Goal: Entertainment & Leisure: Consume media (video, audio)

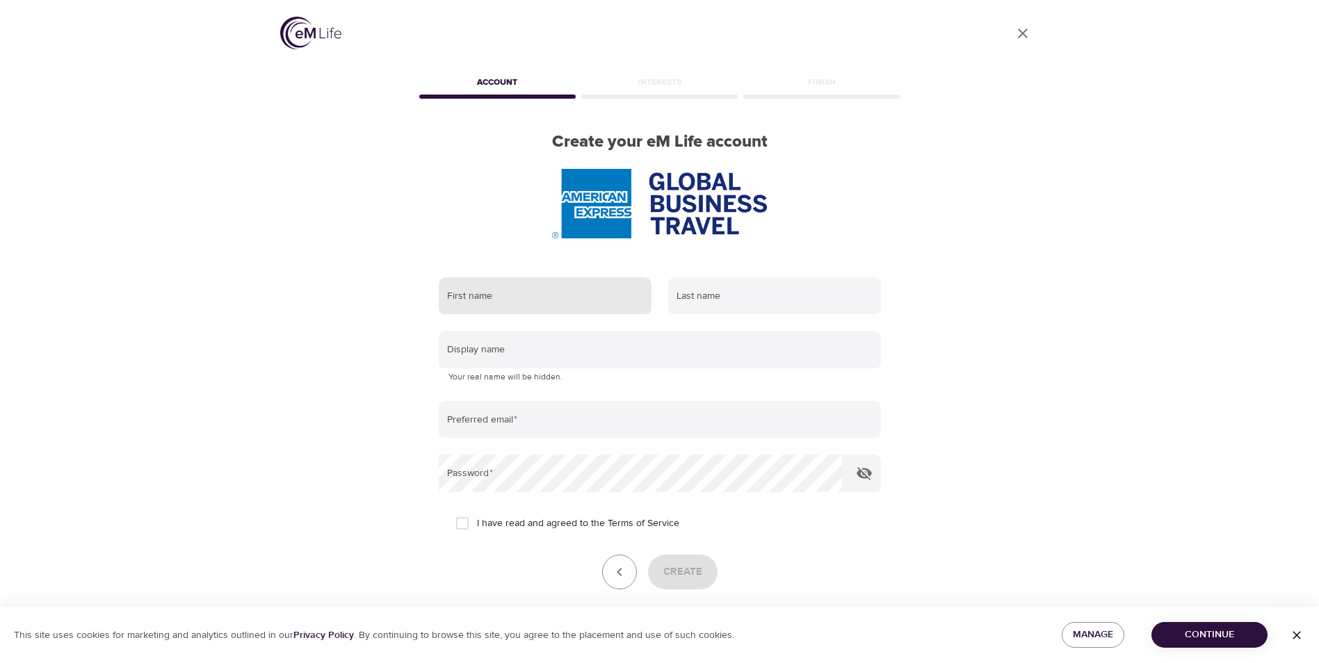
drag, startPoint x: 526, startPoint y: 298, endPoint x: 536, endPoint y: 298, distance: 10.4
click at [526, 298] on input "text" at bounding box center [545, 296] width 213 height 38
type input "w"
click at [711, 303] on input "text" at bounding box center [774, 296] width 213 height 38
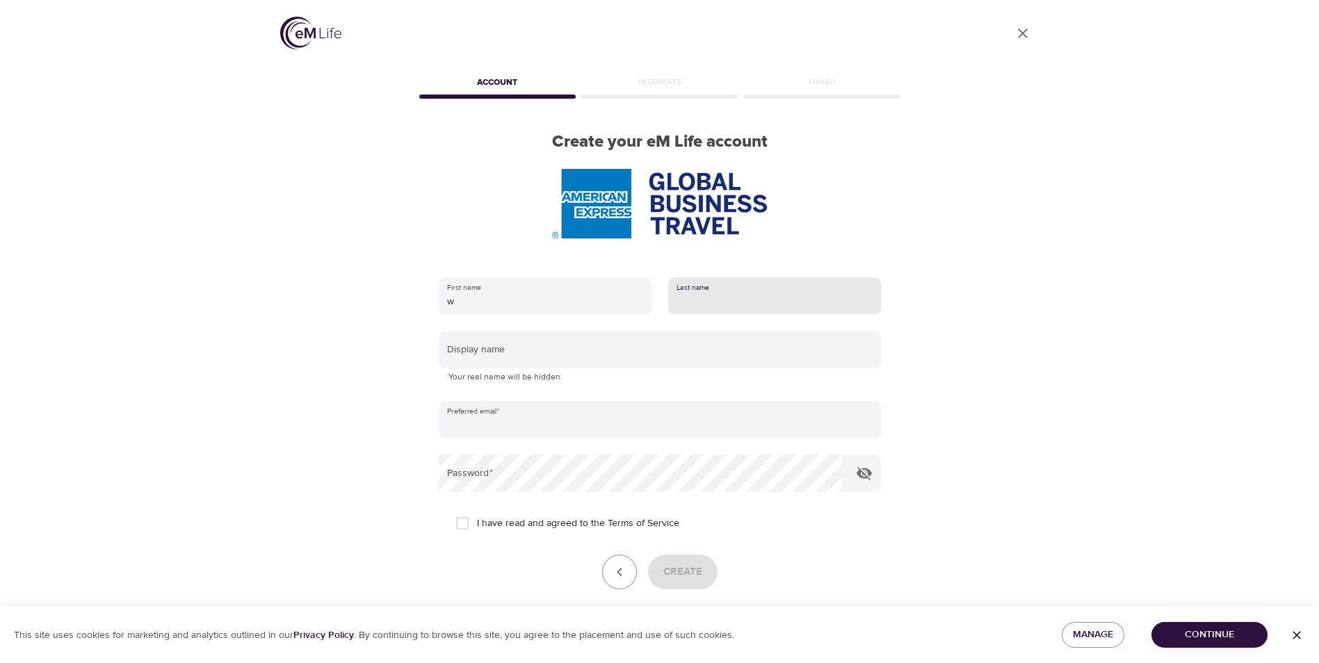
type input "Yu"
type input "[PERSON_NAME][EMAIL_ADDRESS][DOMAIN_NAME]"
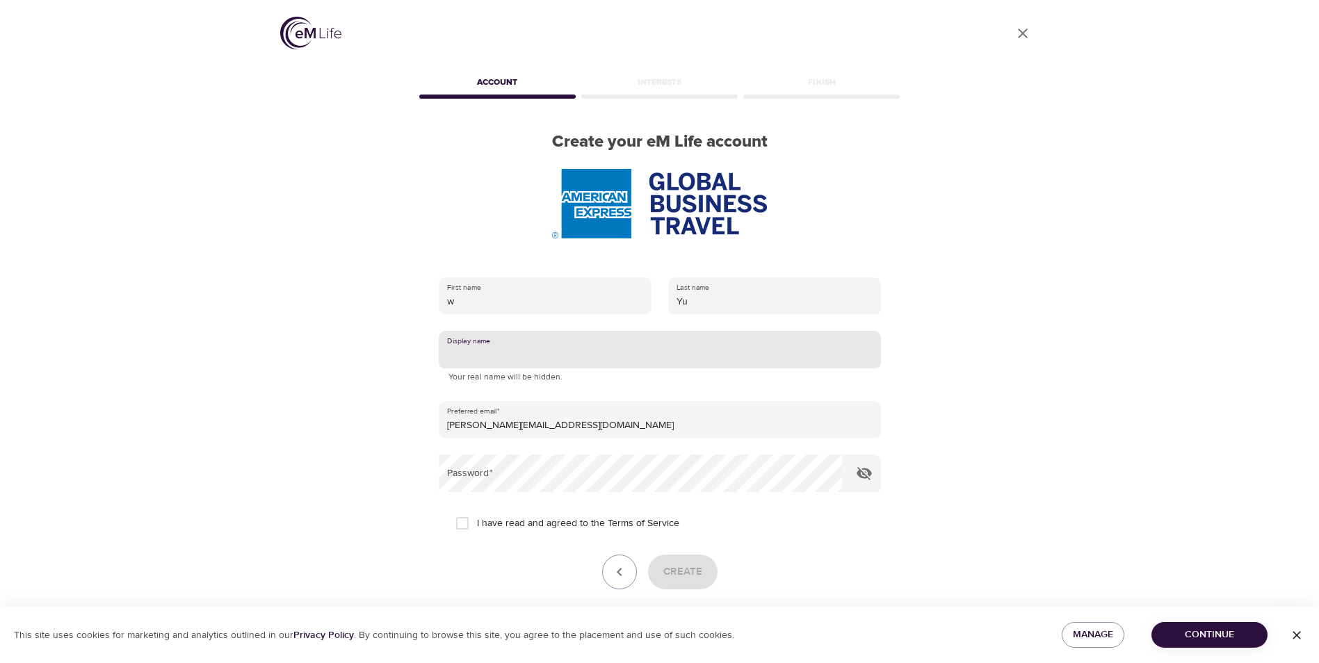
click at [542, 355] on input "text" at bounding box center [660, 350] width 442 height 38
click at [859, 468] on icon "button" at bounding box center [864, 473] width 17 height 17
type input "[PERSON_NAME]"
click at [464, 524] on input "I have read and agreed to the Terms of Service" at bounding box center [462, 523] width 29 height 29
checkbox input "true"
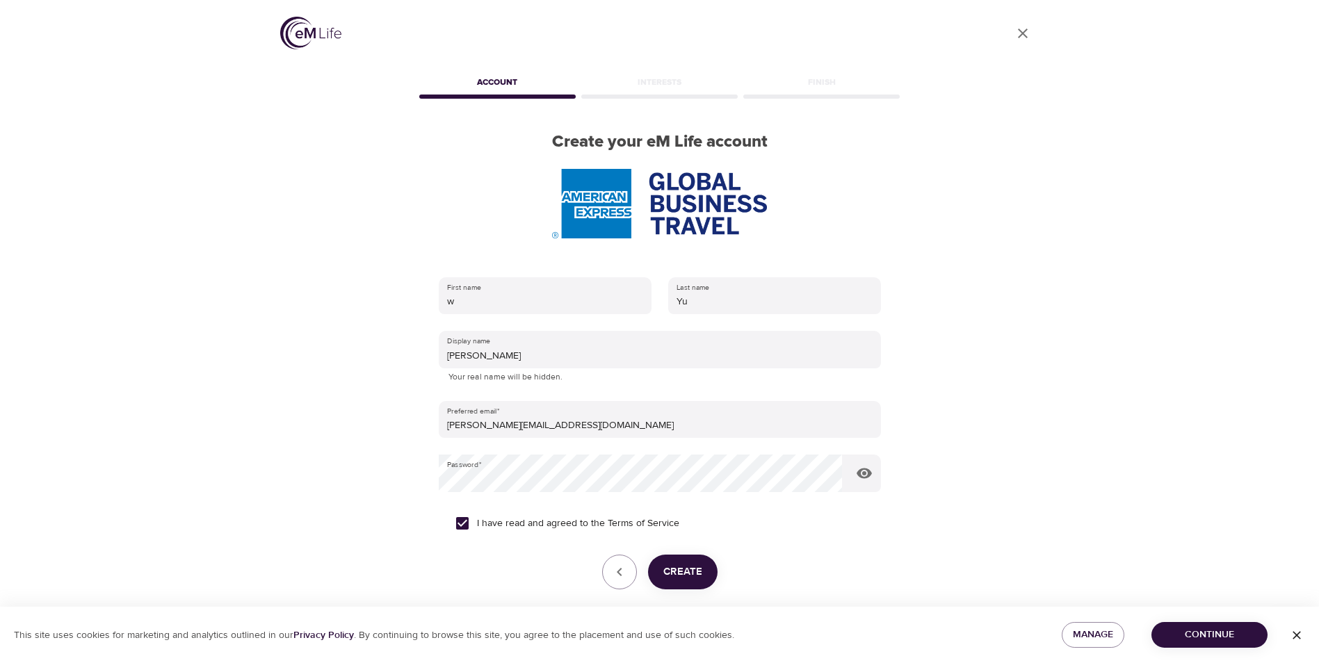
click at [673, 564] on span "Create" at bounding box center [682, 572] width 39 height 18
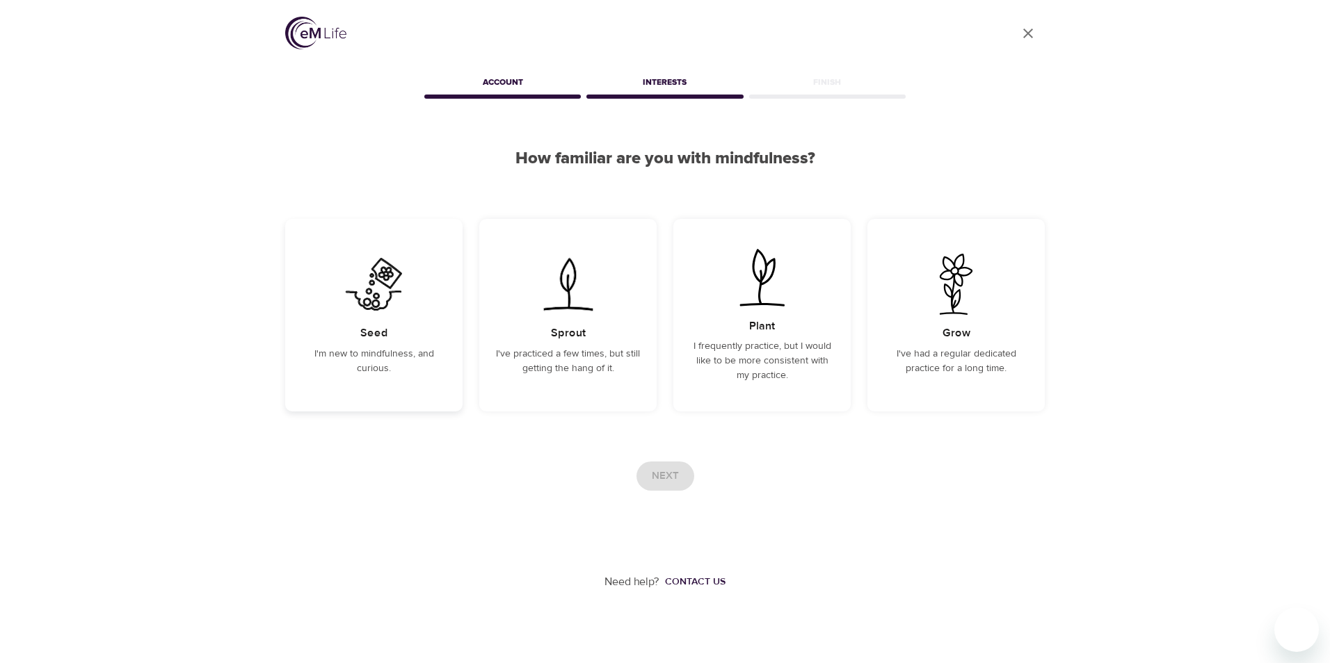
click at [378, 367] on p "I'm new to mindfulness, and curious." at bounding box center [374, 361] width 144 height 29
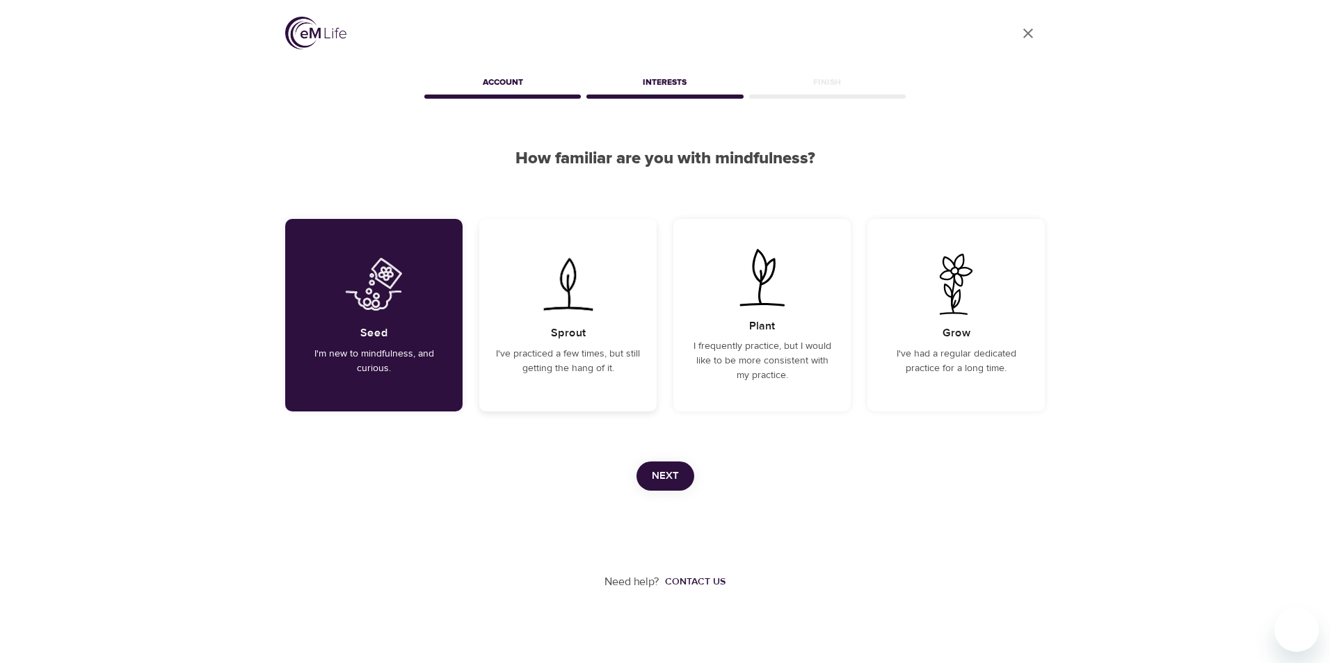
click at [628, 351] on p "I've practiced a few times, but still getting the hang of it." at bounding box center [568, 361] width 144 height 29
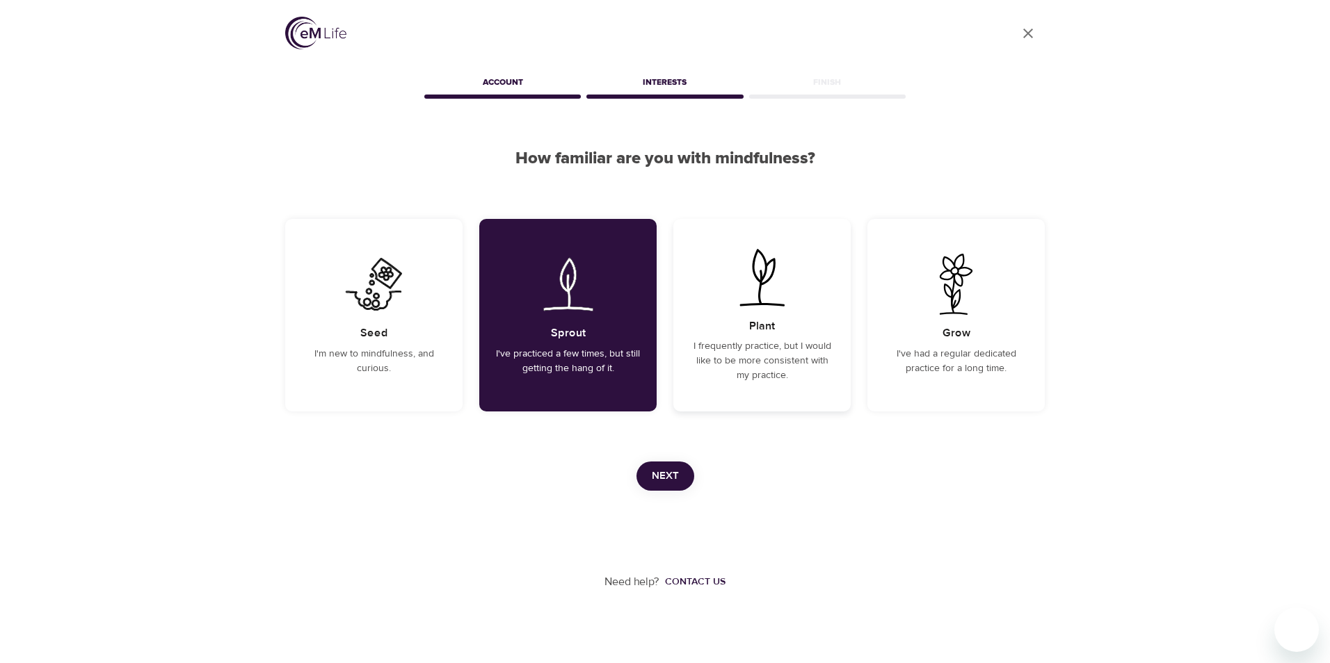
click at [725, 347] on p "I frequently practice, but I would like to be more consistent with my practice." at bounding box center [762, 361] width 144 height 44
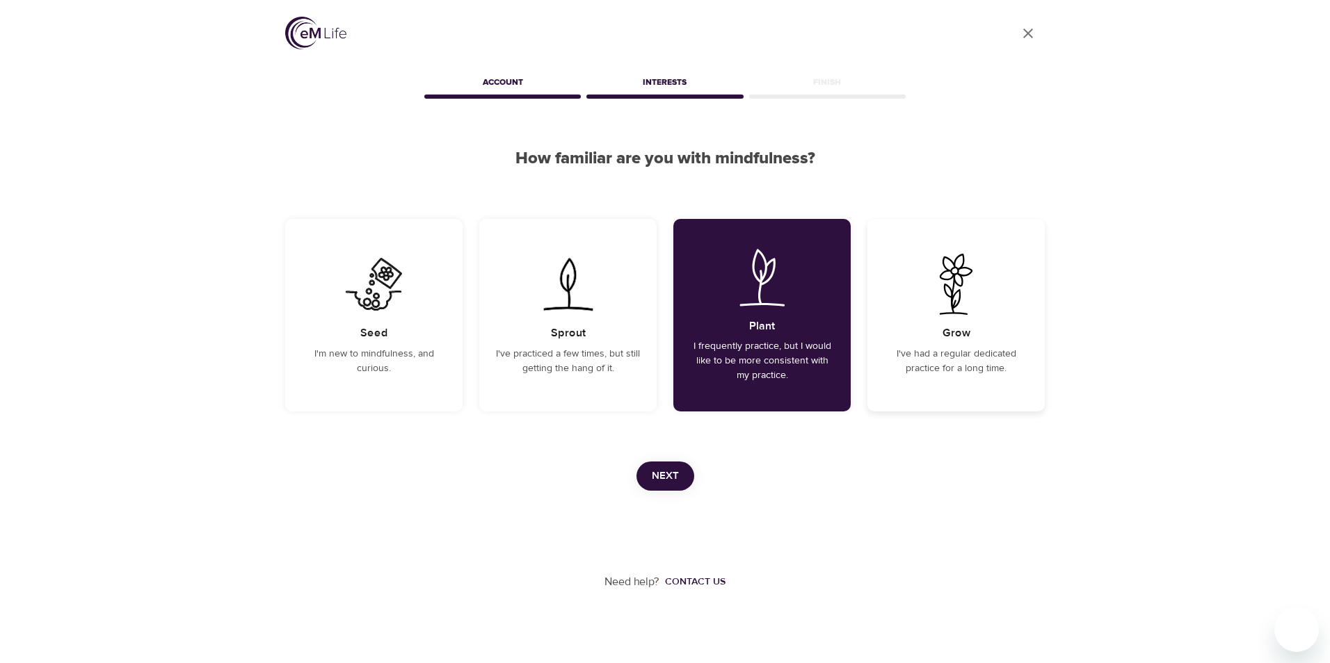
click at [966, 347] on p "I've had a regular dedicated practice for a long time." at bounding box center [956, 361] width 144 height 29
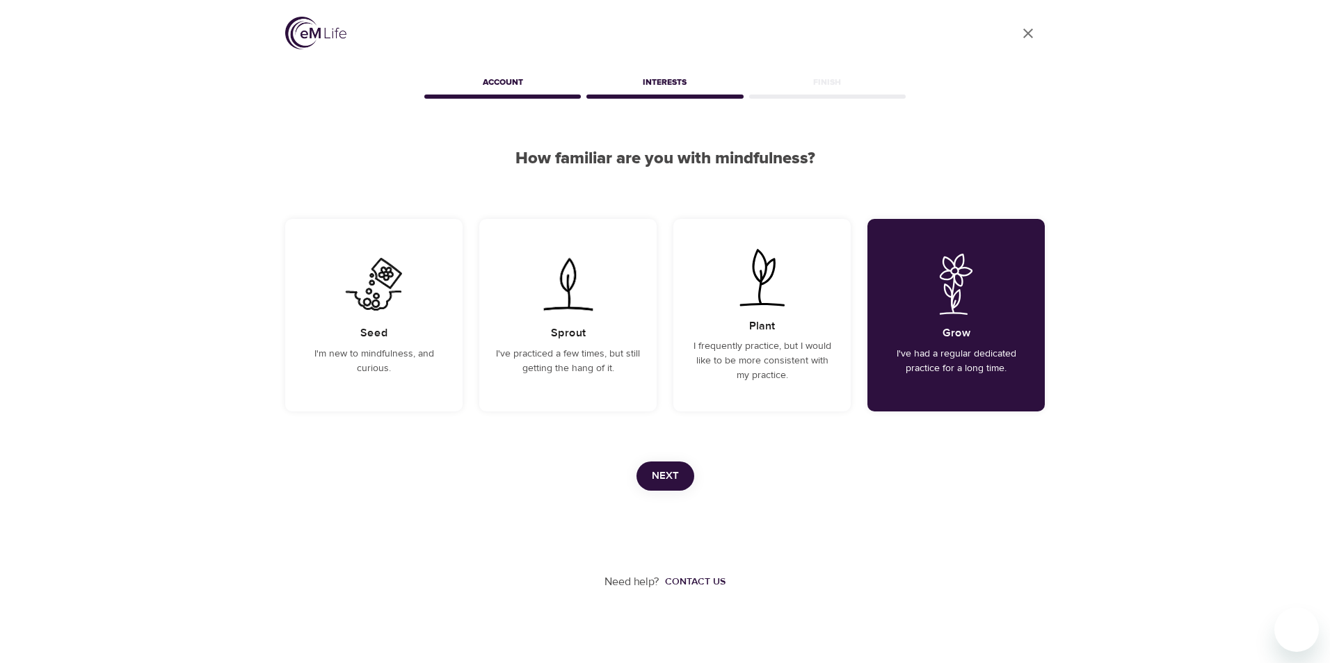
click at [663, 485] on span "Next" at bounding box center [665, 476] width 27 height 18
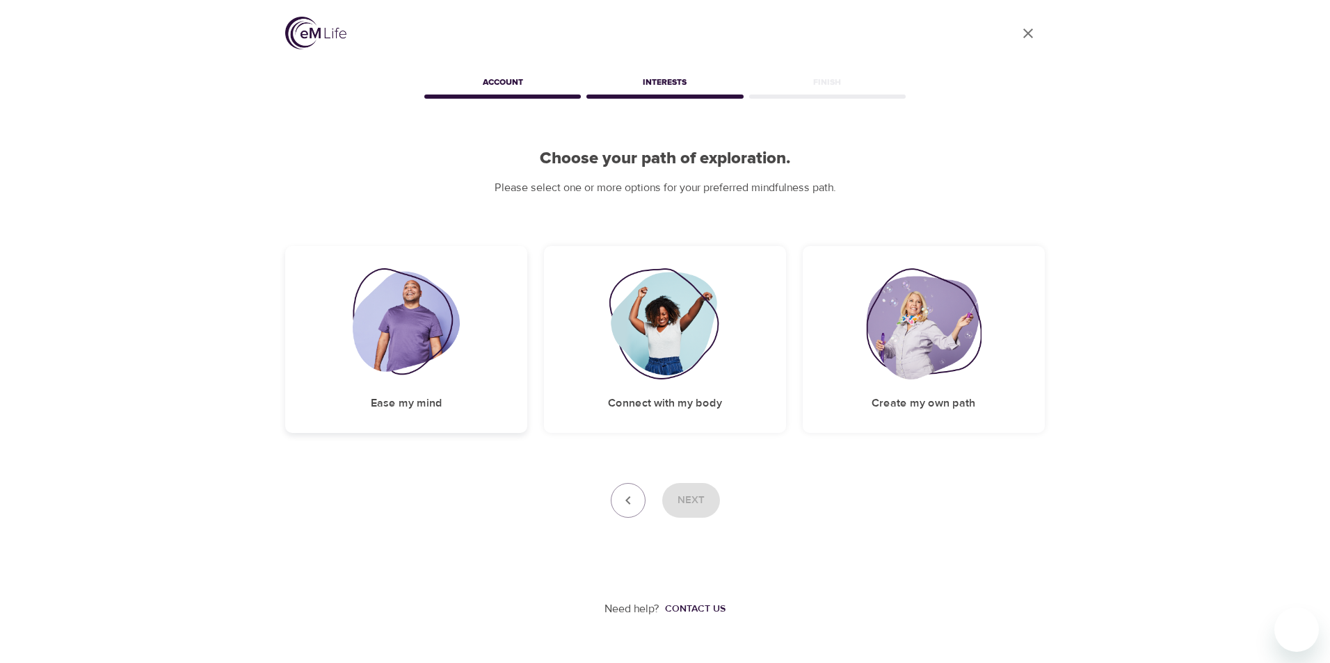
click at [411, 340] on img at bounding box center [407, 323] width 108 height 111
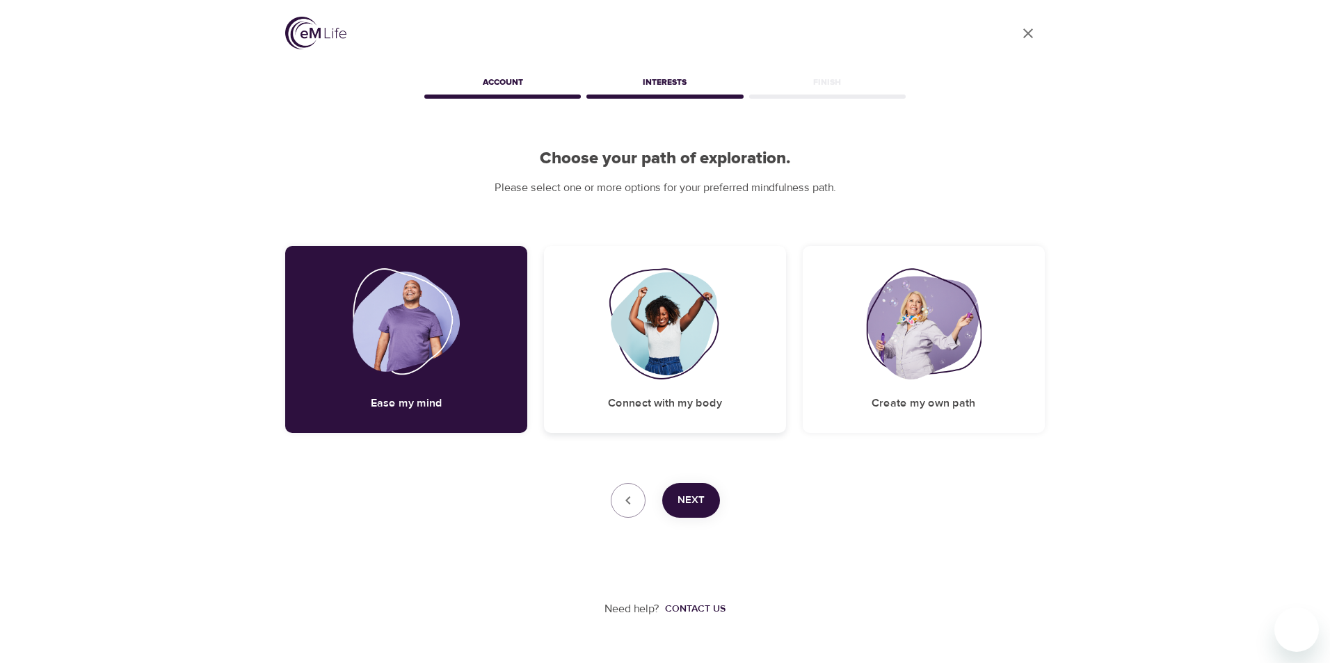
click at [618, 324] on img at bounding box center [665, 323] width 113 height 111
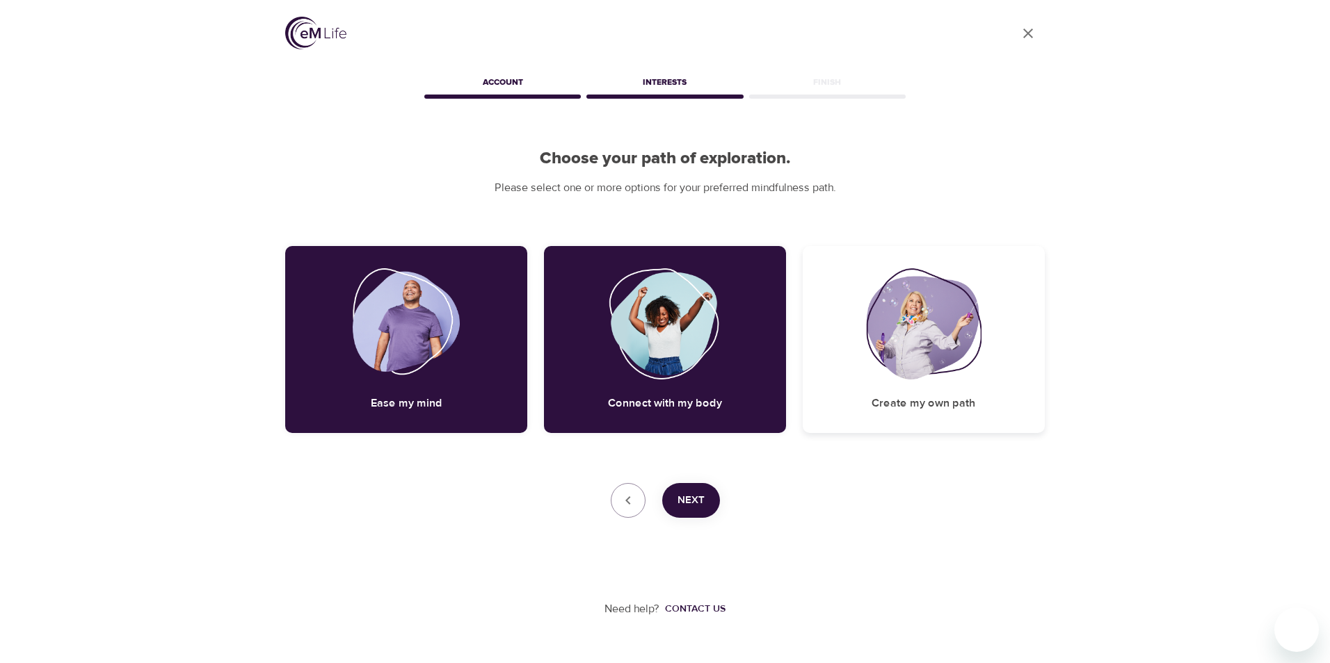
click at [942, 341] on img at bounding box center [923, 323] width 115 height 111
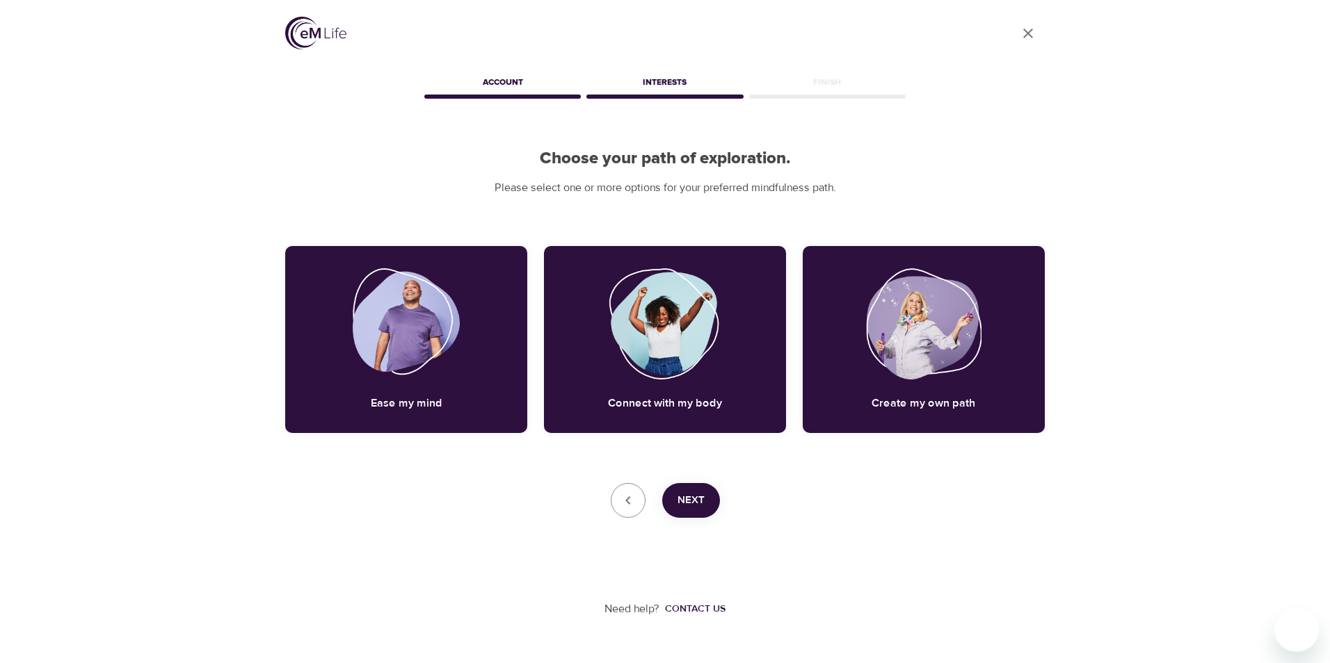
click at [697, 506] on span "Next" at bounding box center [690, 501] width 27 height 18
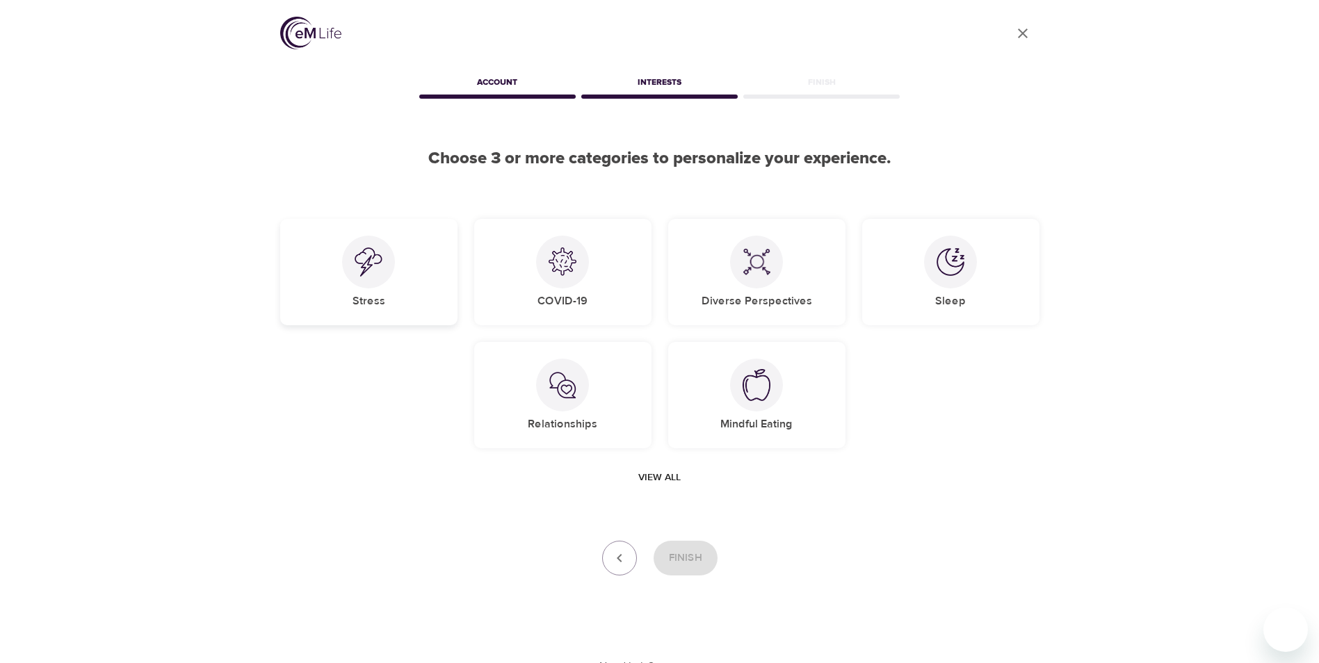
click at [362, 268] on img at bounding box center [369, 262] width 28 height 29
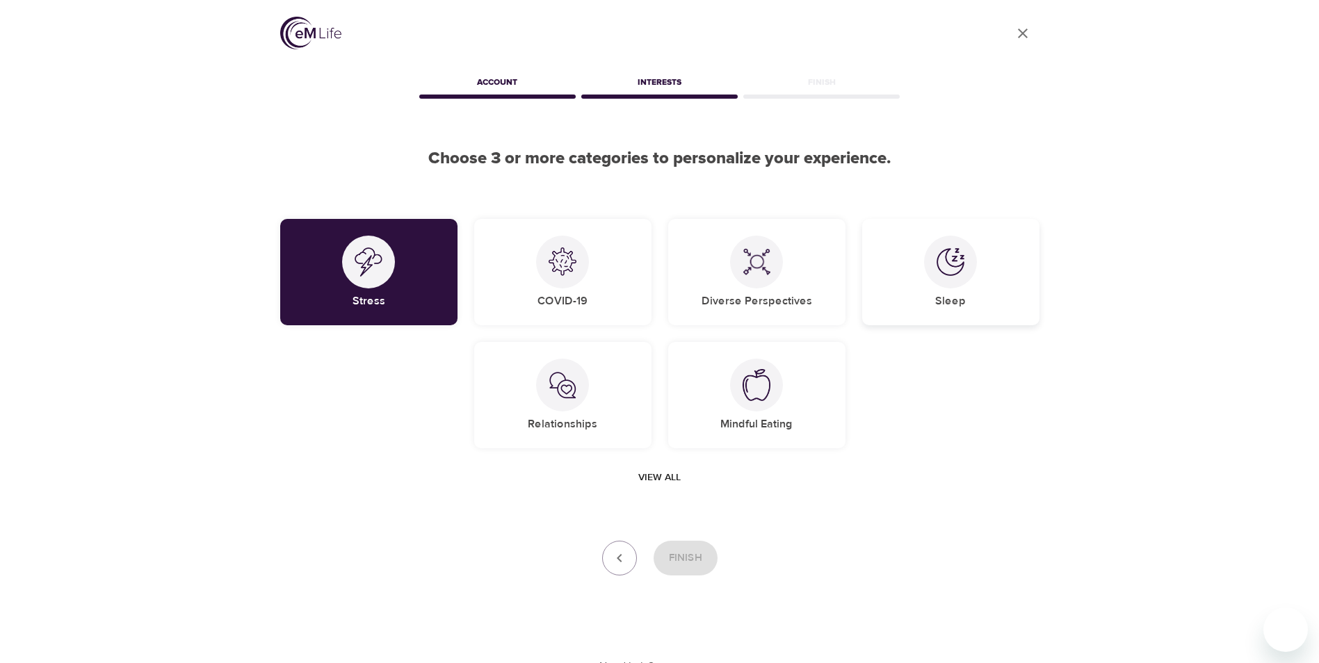
click at [965, 282] on div at bounding box center [950, 262] width 53 height 53
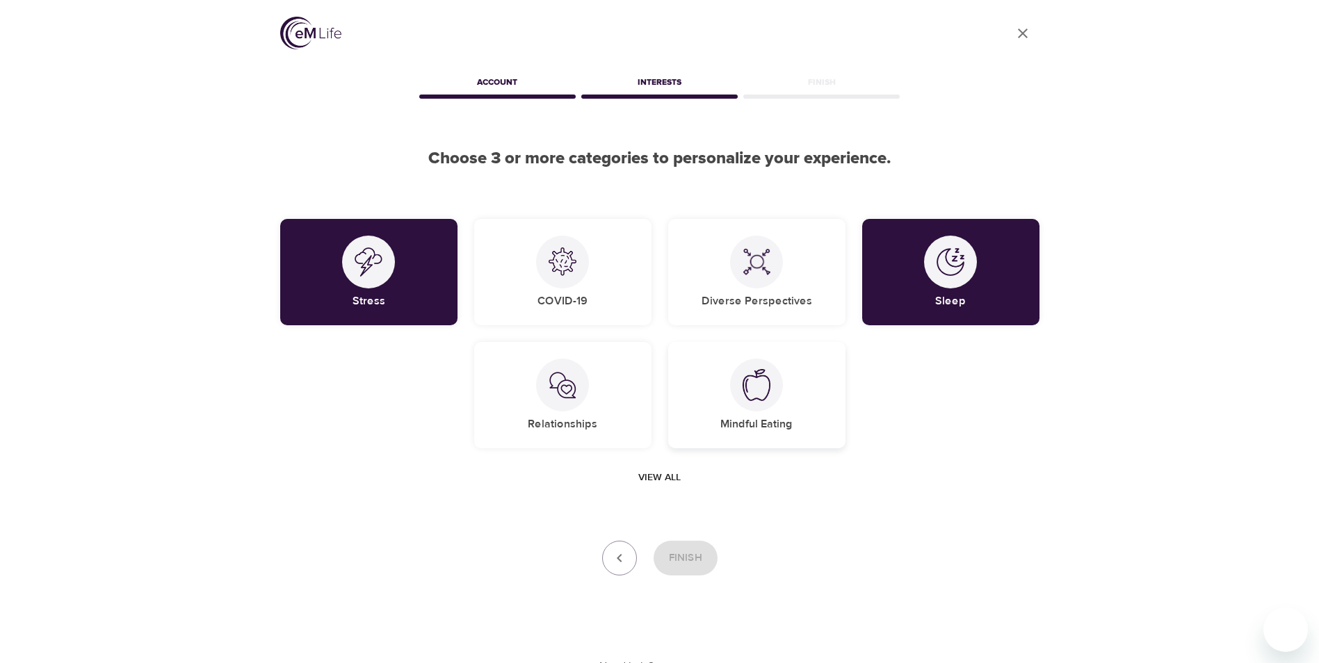
click at [740, 399] on div at bounding box center [756, 385] width 53 height 53
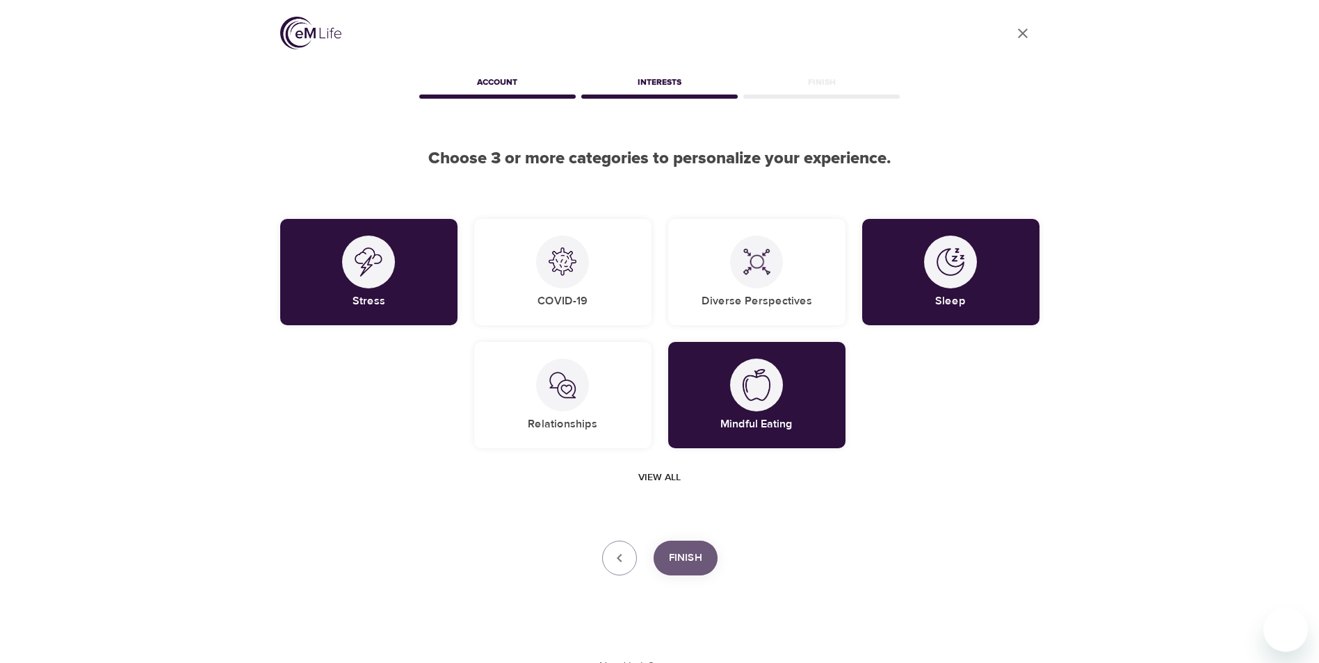
click at [685, 561] on span "Finish" at bounding box center [685, 558] width 33 height 18
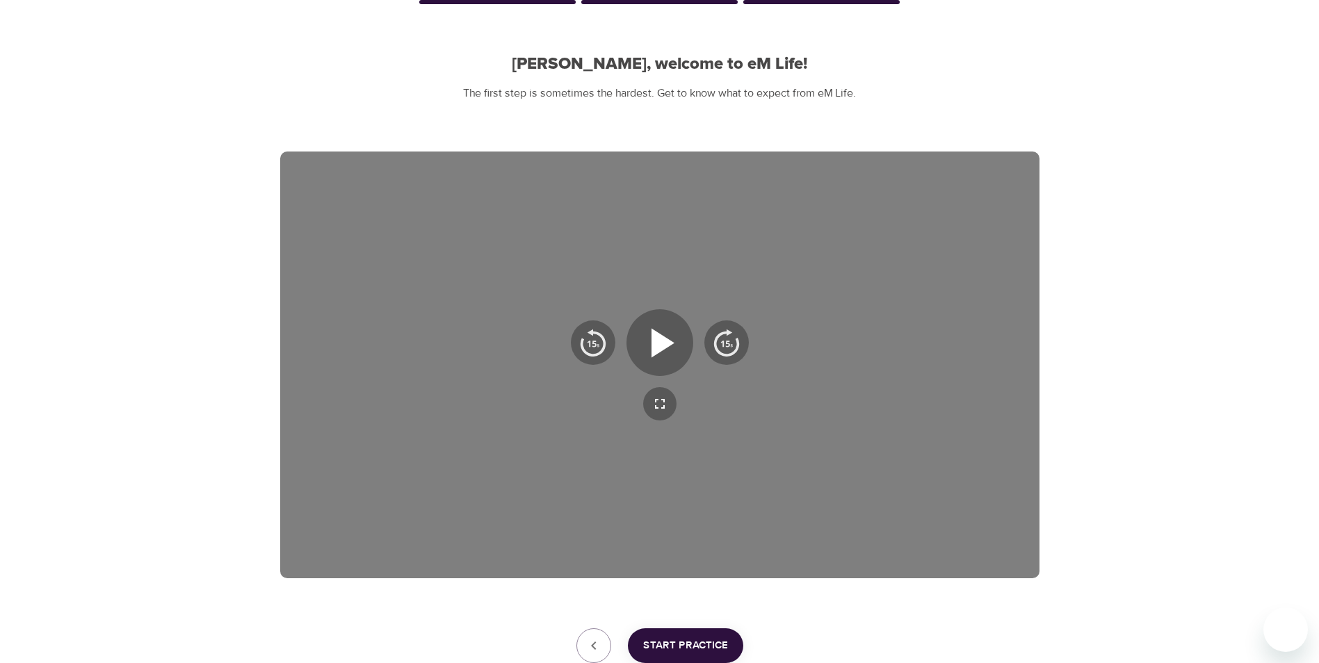
scroll to position [97, 0]
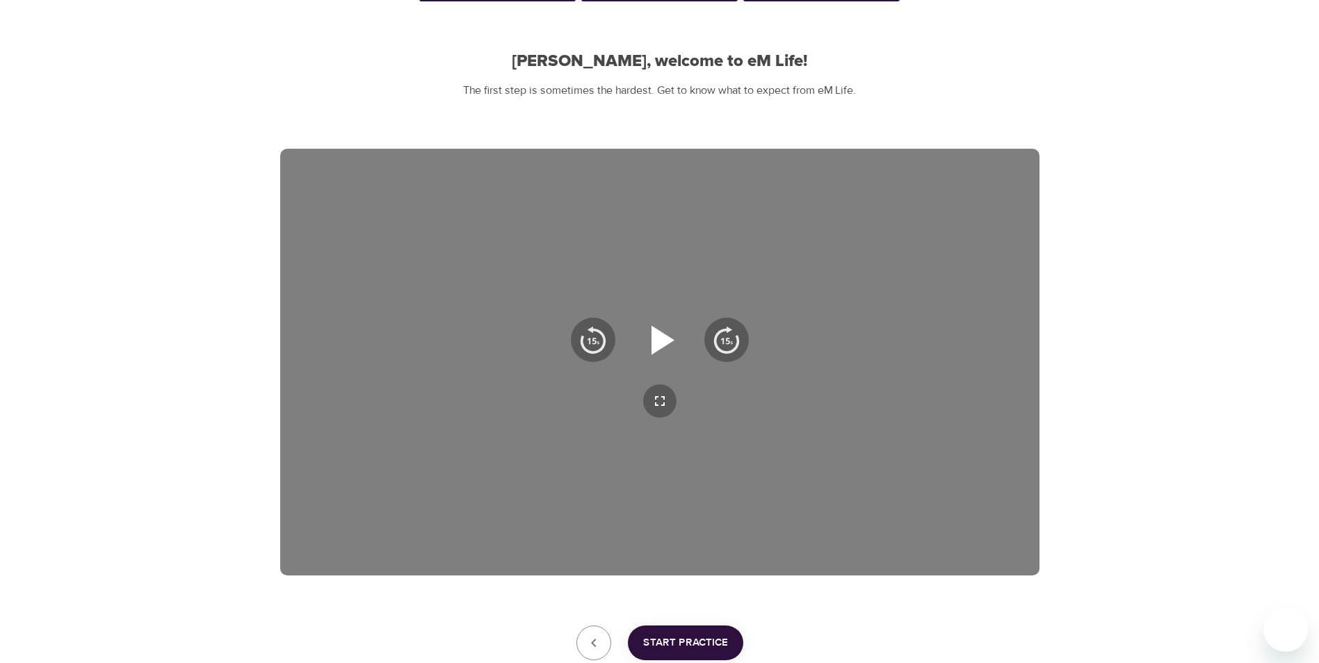
click at [665, 348] on icon "button" at bounding box center [660, 340] width 50 height 50
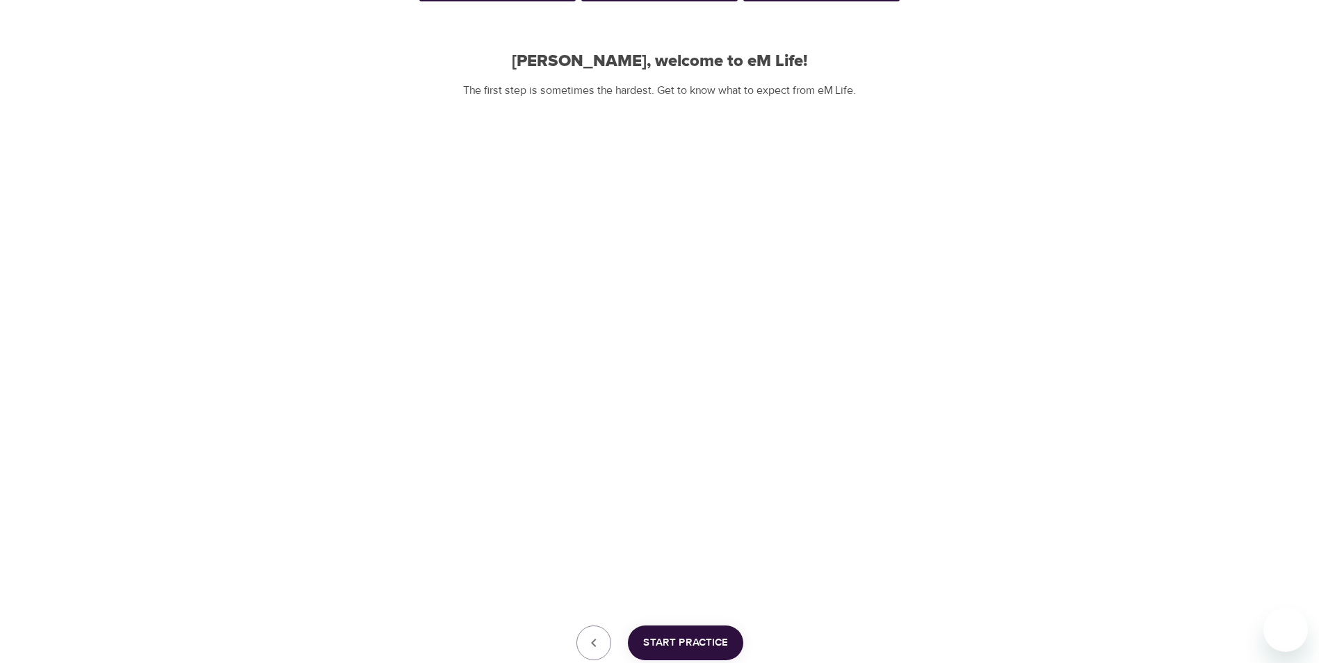
click at [686, 649] on span "Start Practice" at bounding box center [685, 643] width 85 height 18
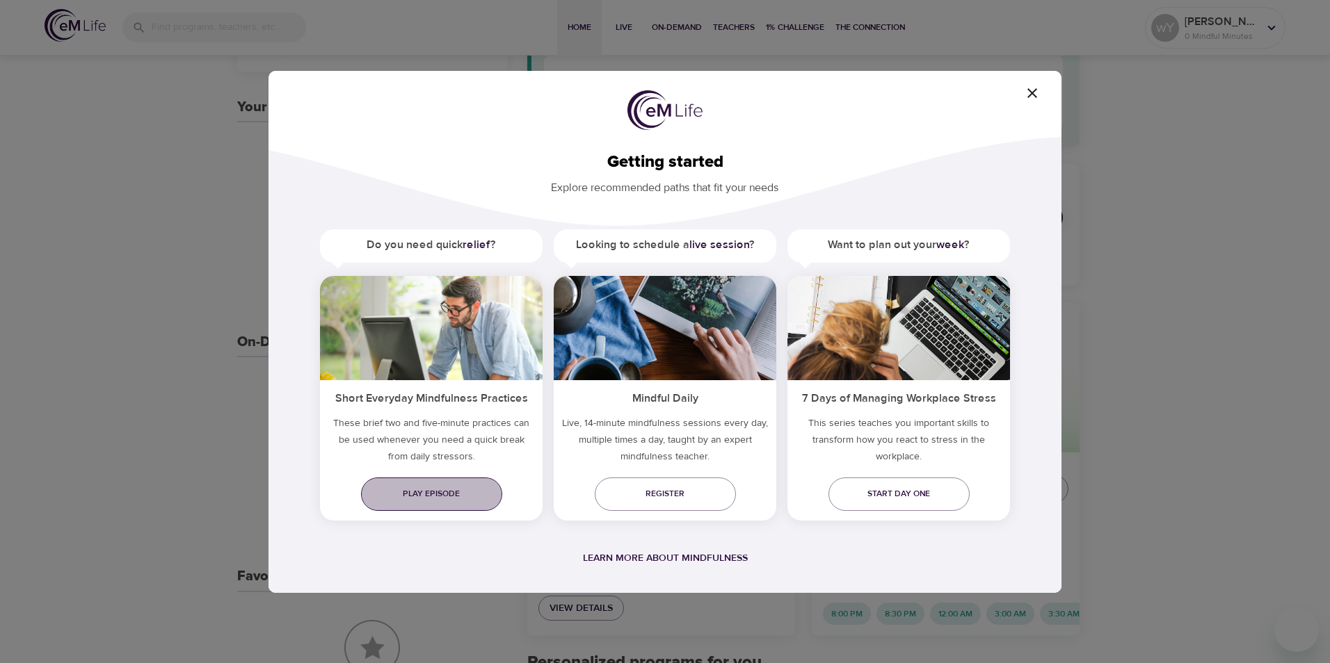
drag, startPoint x: 444, startPoint y: 499, endPoint x: 458, endPoint y: 501, distance: 14.1
click at [444, 499] on span "Play episode" at bounding box center [431, 494] width 119 height 15
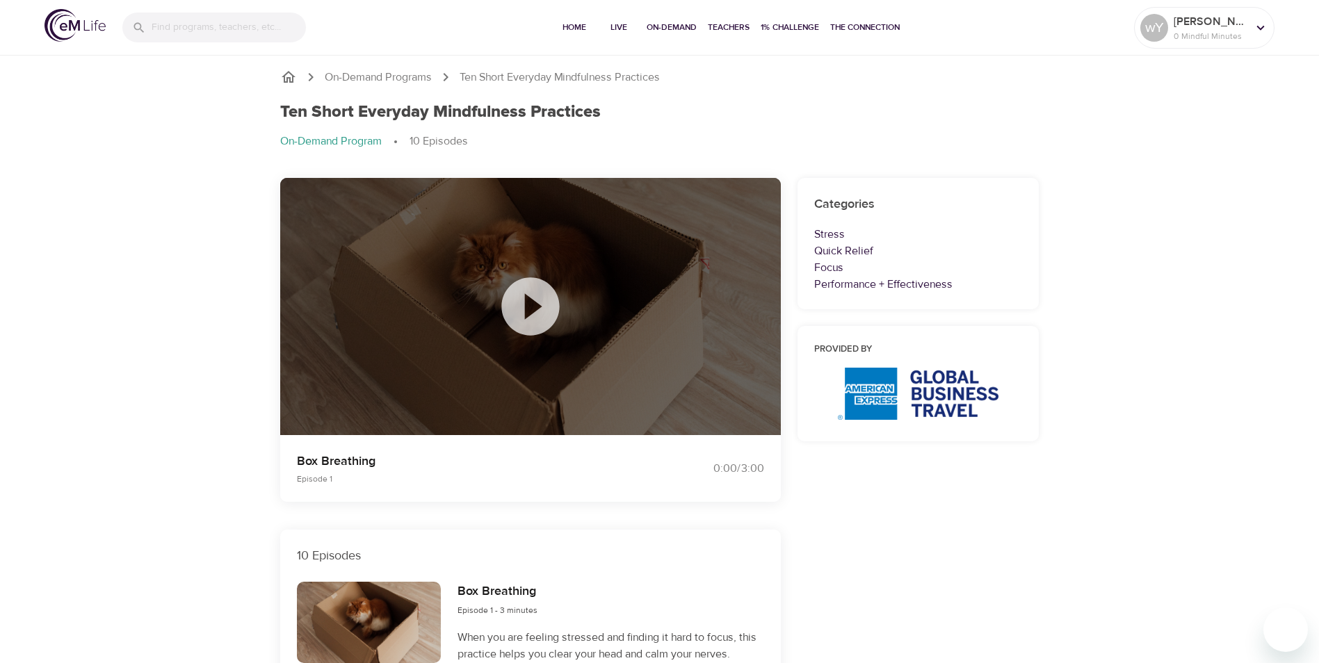
click at [540, 315] on icon at bounding box center [530, 306] width 58 height 58
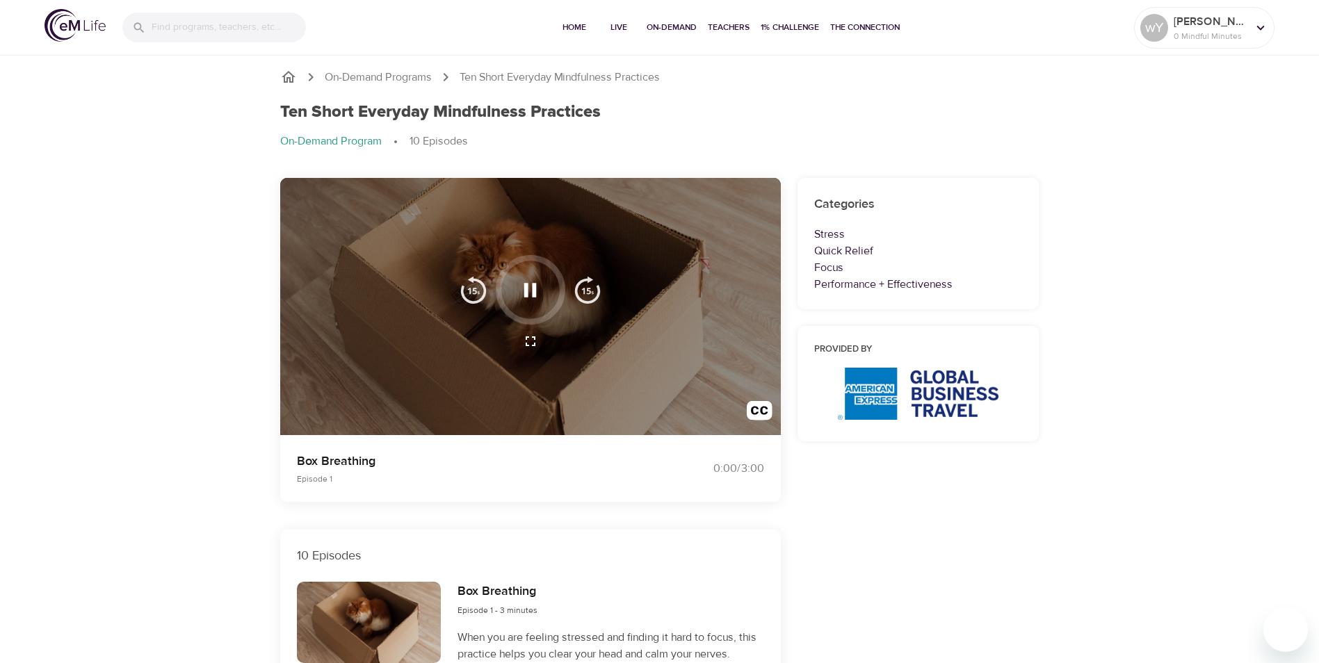
click at [519, 319] on div at bounding box center [531, 290] width 70 height 70
drag, startPoint x: 536, startPoint y: 292, endPoint x: 593, endPoint y: 348, distance: 80.2
click at [535, 292] on icon "button" at bounding box center [530, 290] width 13 height 14
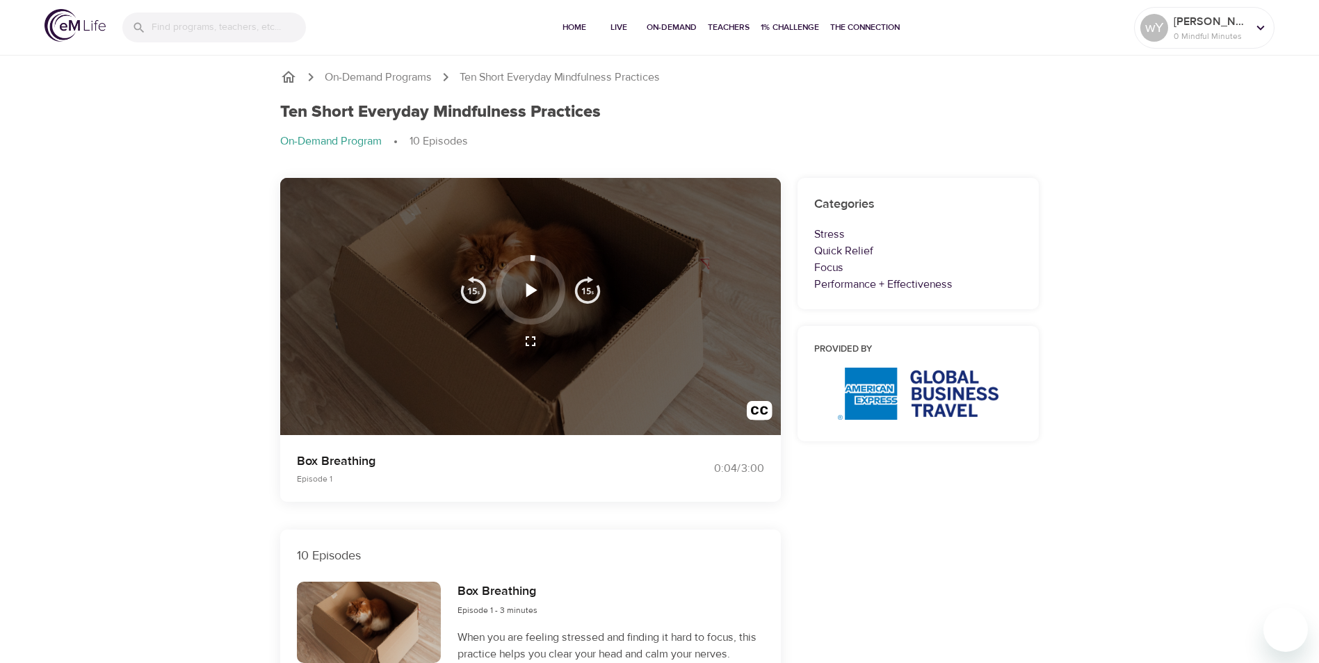
click at [542, 279] on button "button" at bounding box center [530, 290] width 41 height 41
click at [533, 284] on icon "button" at bounding box center [530, 290] width 24 height 24
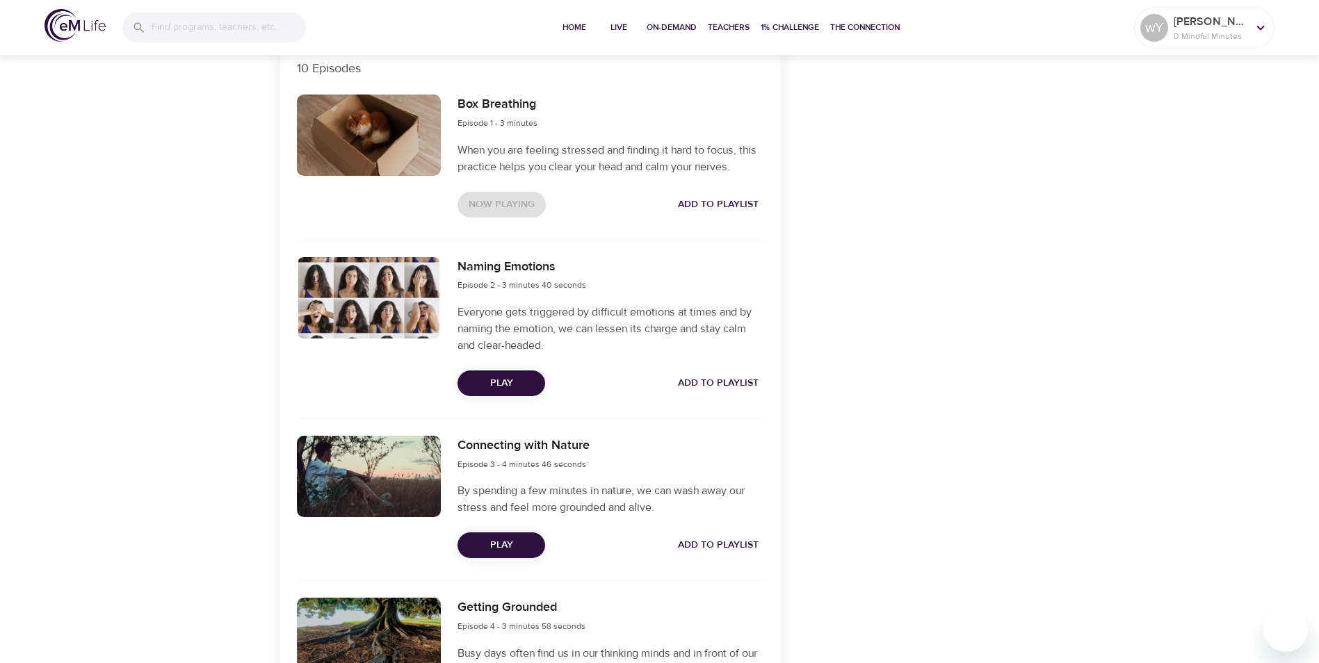
scroll to position [409, 0]
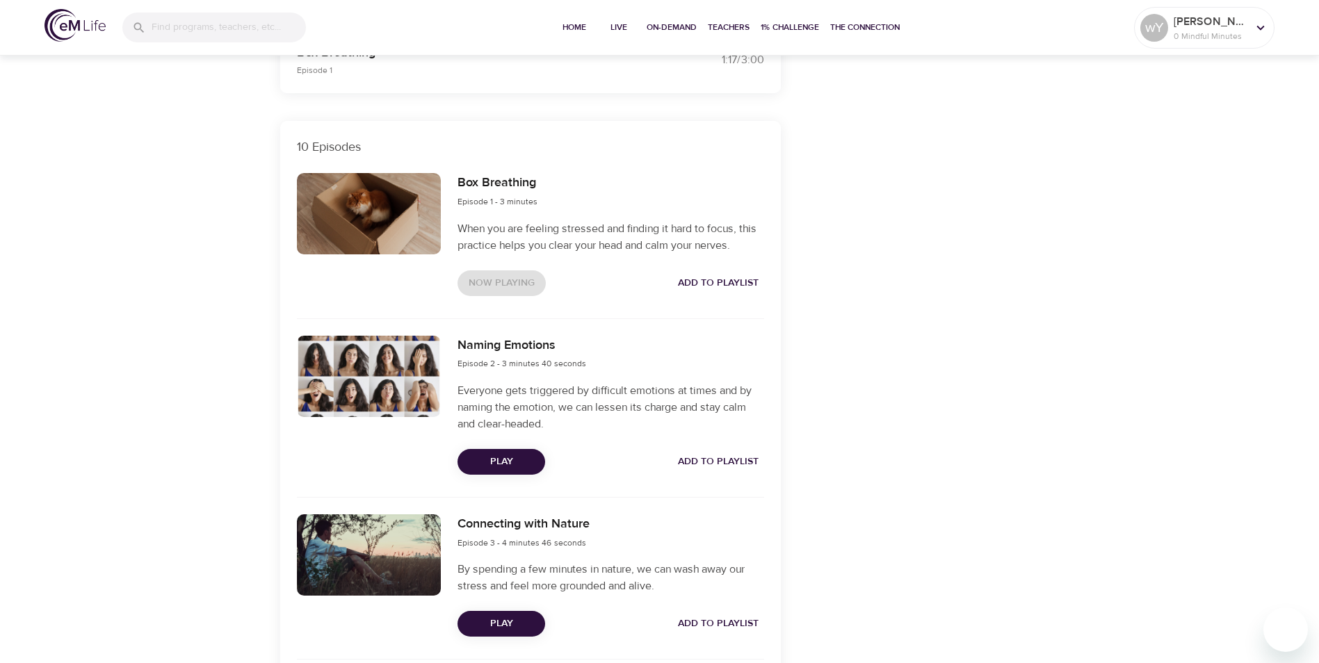
click at [499, 461] on span "Play" at bounding box center [501, 461] width 65 height 17
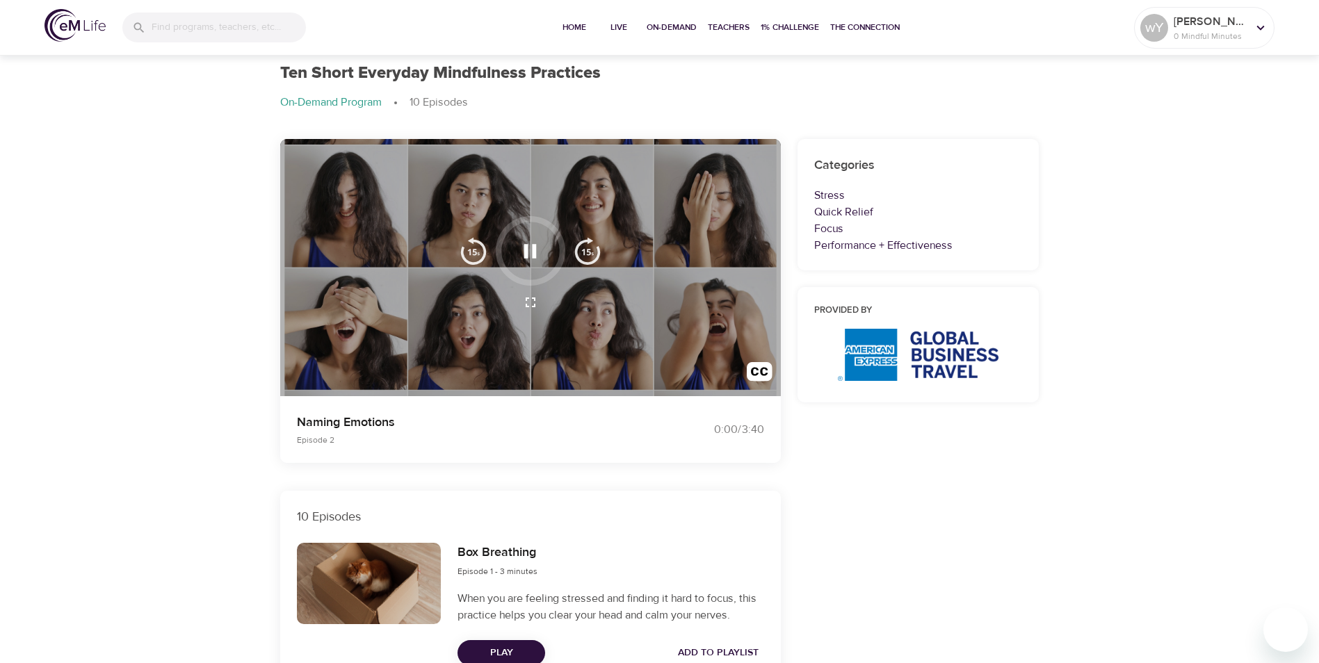
scroll to position [0, 0]
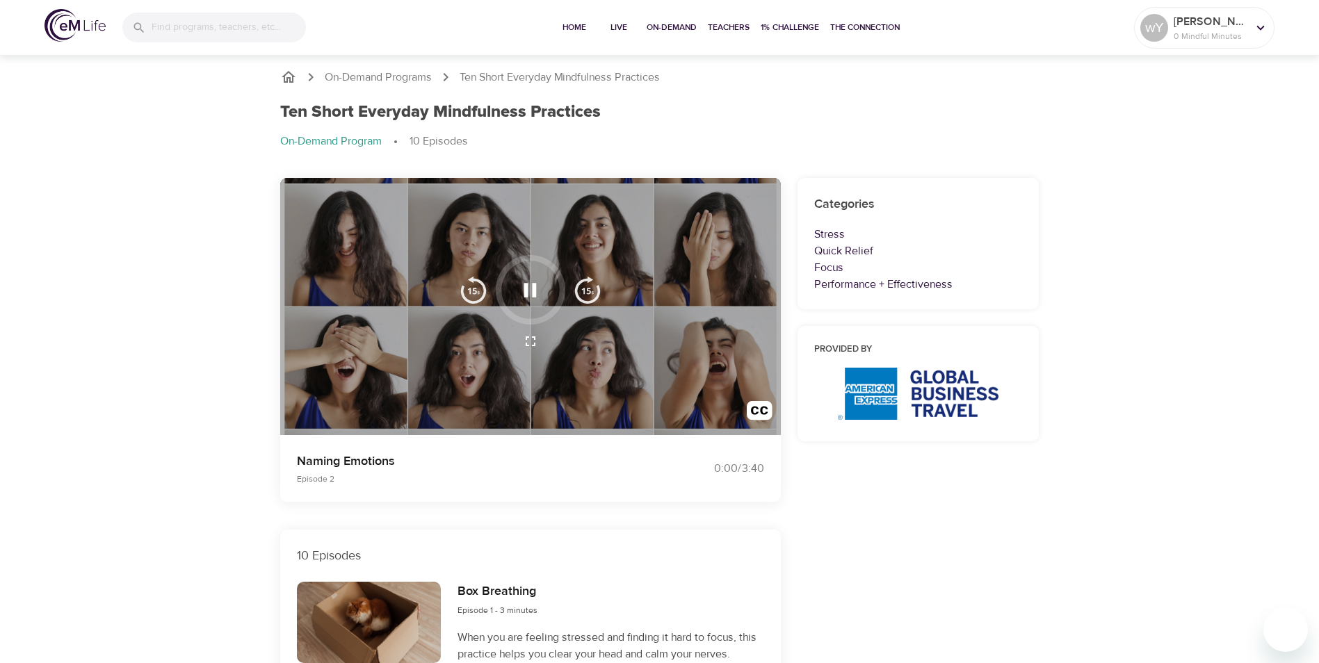
click at [515, 290] on button "button" at bounding box center [530, 290] width 41 height 41
